Goal: Information Seeking & Learning: Compare options

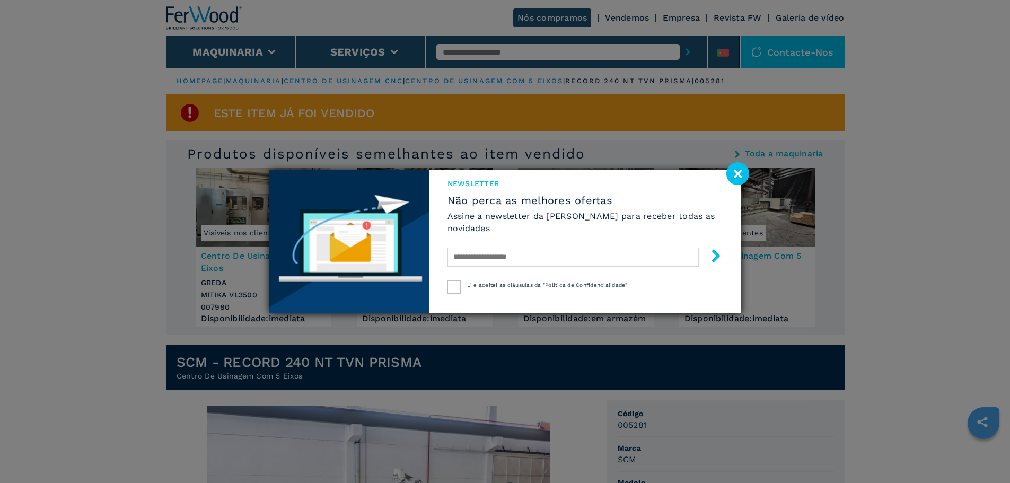
click at [743, 176] on image at bounding box center [737, 173] width 23 height 23
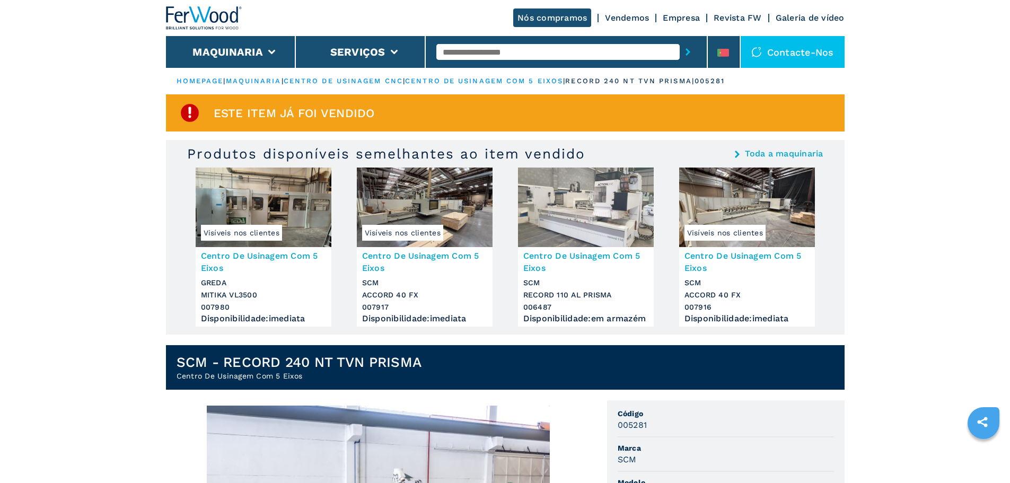
click at [214, 261] on h3 "Centro De Usinagem Com 5 Eixos" at bounding box center [263, 262] width 125 height 24
click at [239, 235] on span "Visíveis nos clientes" at bounding box center [241, 233] width 81 height 16
click at [309, 226] on img at bounding box center [264, 207] width 136 height 80
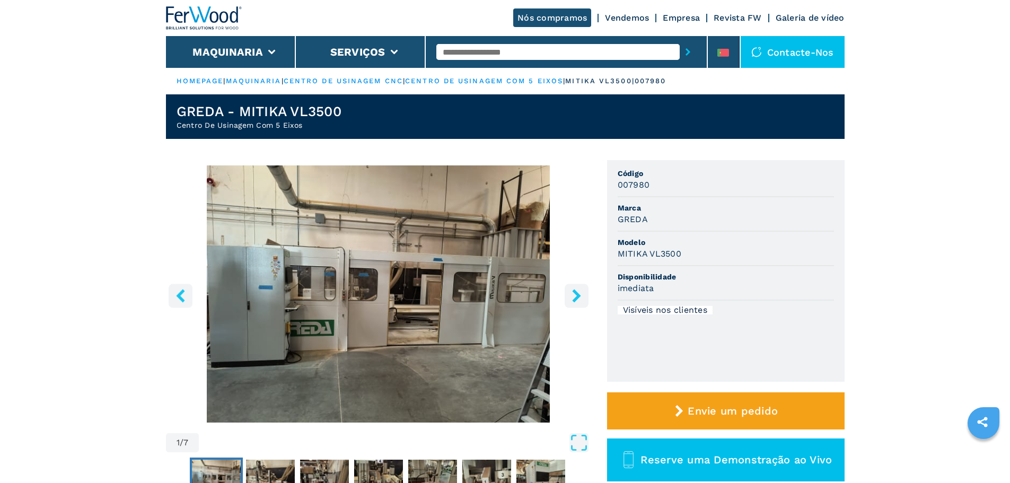
scroll to position [159, 0]
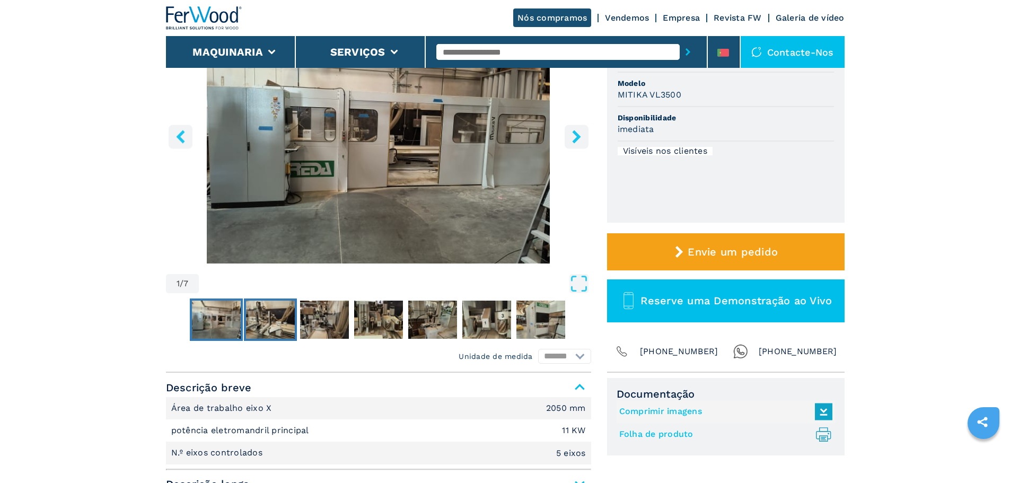
click at [271, 334] on img "Go to Slide 2" at bounding box center [270, 320] width 49 height 38
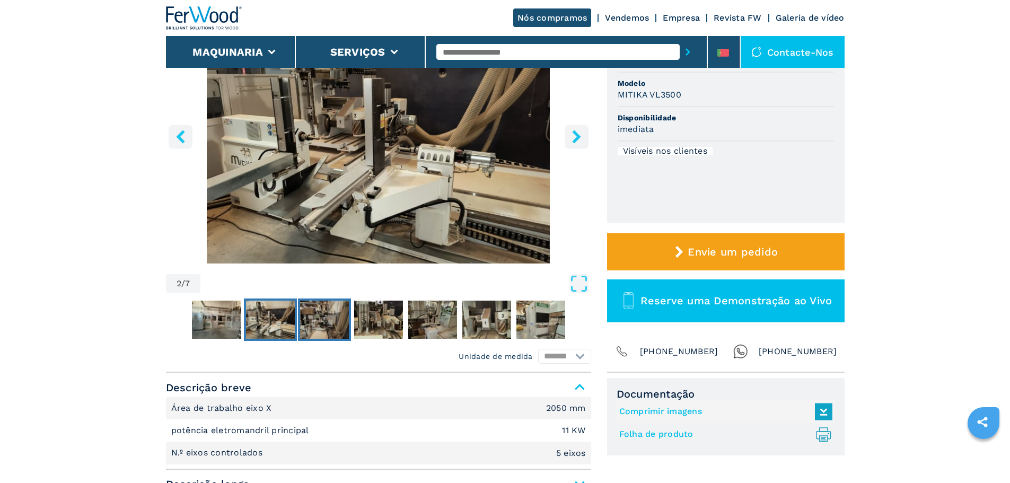
click at [339, 322] on img "Go to Slide 3" at bounding box center [324, 320] width 49 height 38
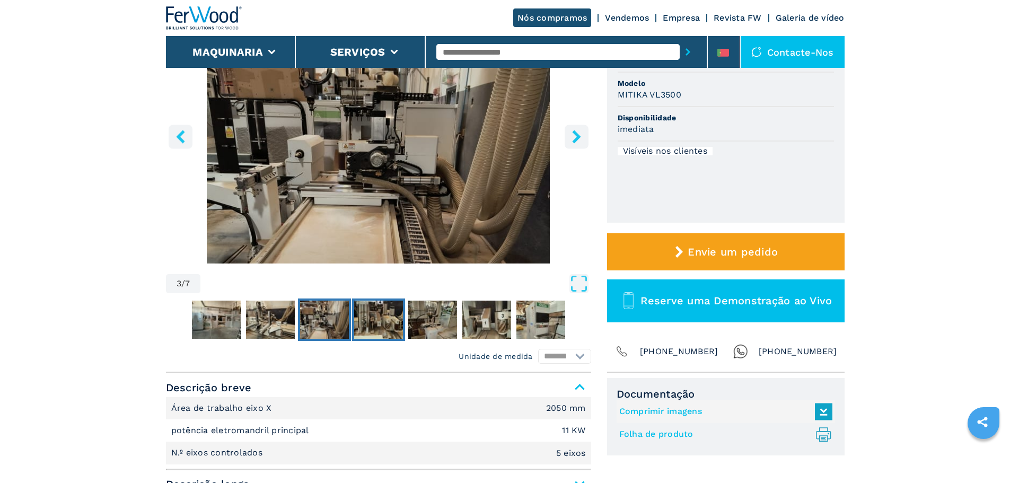
click at [372, 323] on img "Go to Slide 4" at bounding box center [378, 320] width 49 height 38
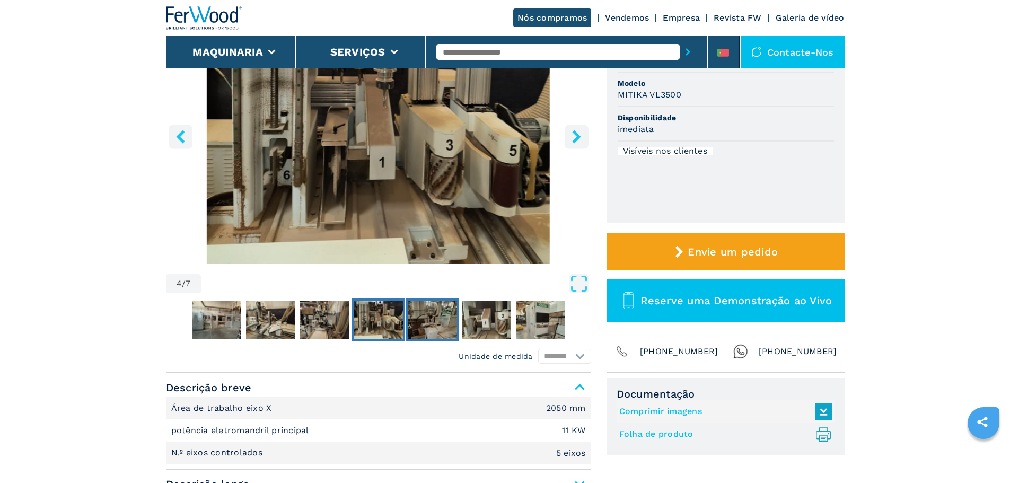
click at [444, 321] on img "Go to Slide 5" at bounding box center [432, 320] width 49 height 38
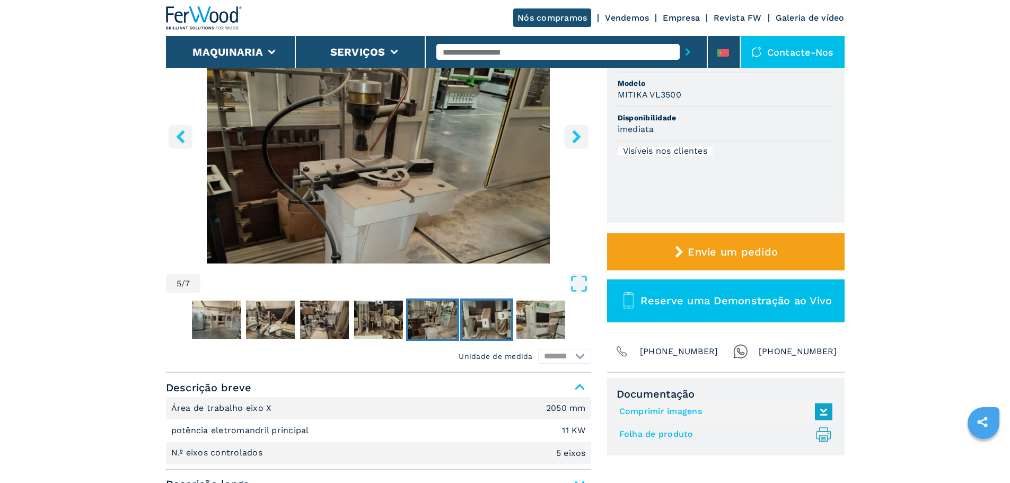
click at [496, 324] on img "Go to Slide 6" at bounding box center [486, 320] width 49 height 38
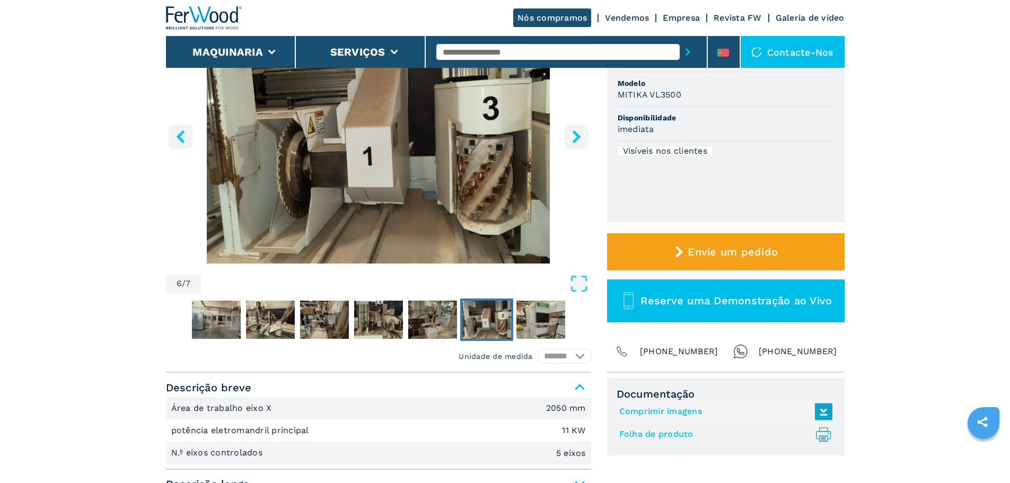
scroll to position [106, 0]
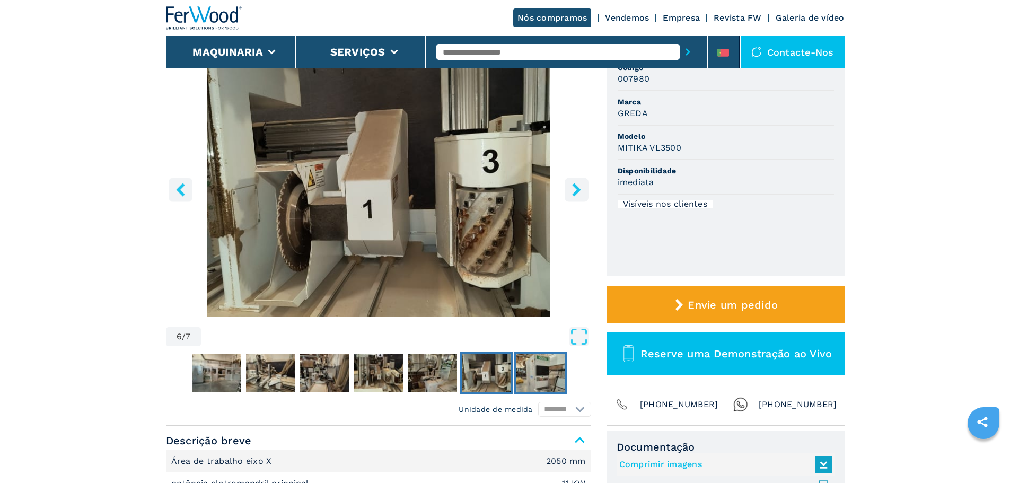
click at [546, 367] on img "Go to Slide 7" at bounding box center [540, 373] width 49 height 38
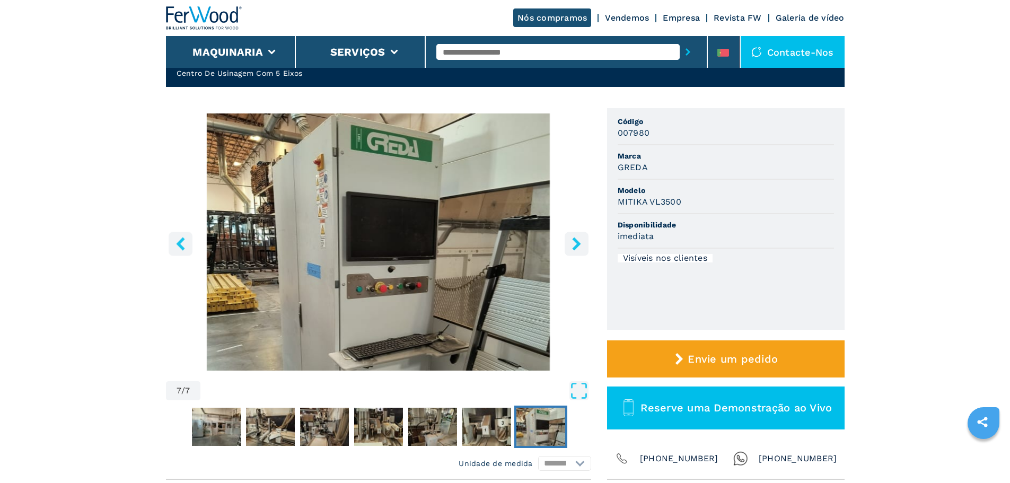
scroll to position [0, 0]
